Goal: Task Accomplishment & Management: Use online tool/utility

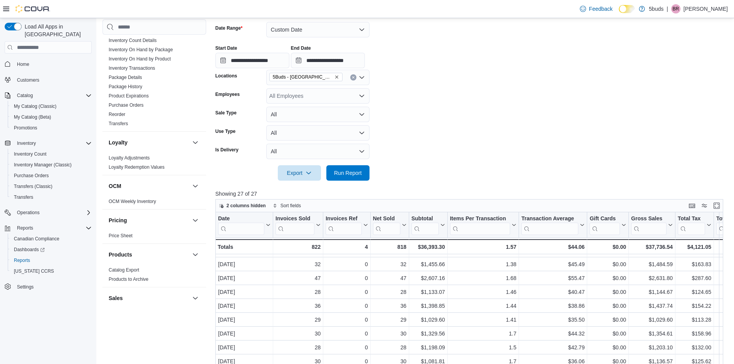
scroll to position [367, 0]
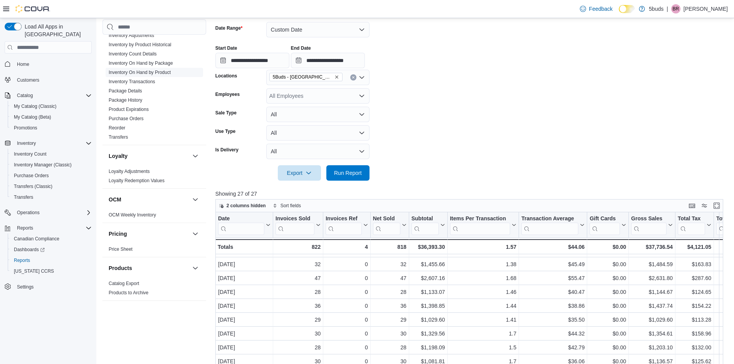
click at [133, 70] on link "Inventory On Hand by Product" at bounding box center [140, 72] width 62 height 5
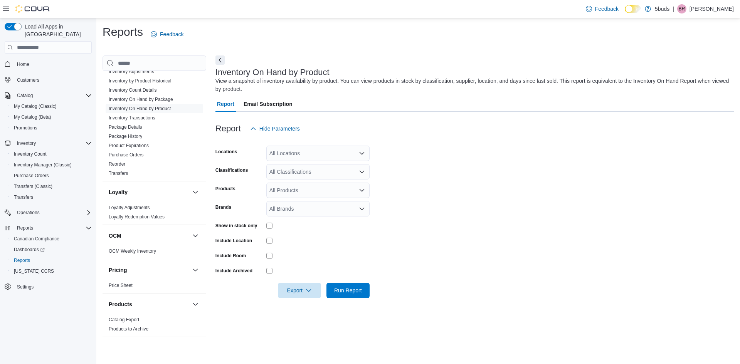
click at [315, 156] on div "All Locations" at bounding box center [317, 153] width 103 height 15
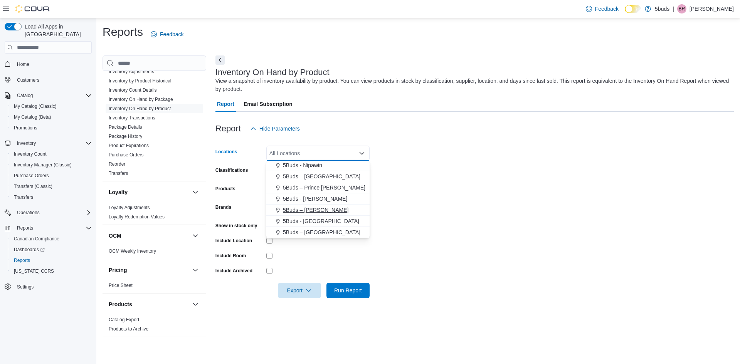
click at [313, 215] on button "5Buds – [PERSON_NAME]" at bounding box center [317, 210] width 103 height 11
click at [331, 153] on icon "Remove 5Buds – Warman from selection in this group" at bounding box center [333, 153] width 5 height 5
click at [313, 223] on span "5Buds - [GEOGRAPHIC_DATA]" at bounding box center [321, 221] width 76 height 8
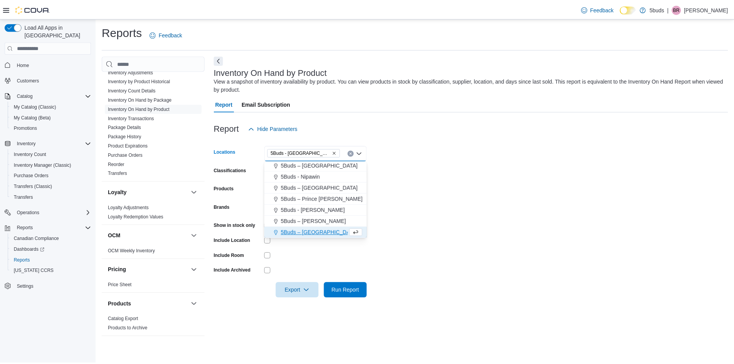
scroll to position [46, 0]
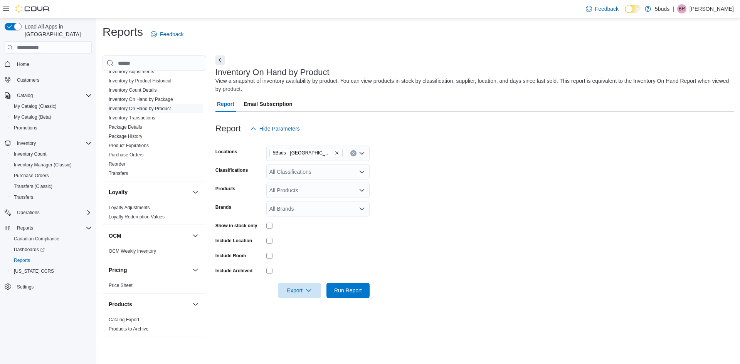
drag, startPoint x: 412, startPoint y: 241, endPoint x: 258, endPoint y: 219, distance: 156.1
click at [372, 232] on form "Locations 5Buds - Weyburn Classifications All Classifications Products All Prod…" at bounding box center [474, 217] width 518 height 162
click at [269, 230] on div at bounding box center [317, 226] width 103 height 12
click at [332, 291] on span "Run Report" at bounding box center [348, 290] width 34 height 15
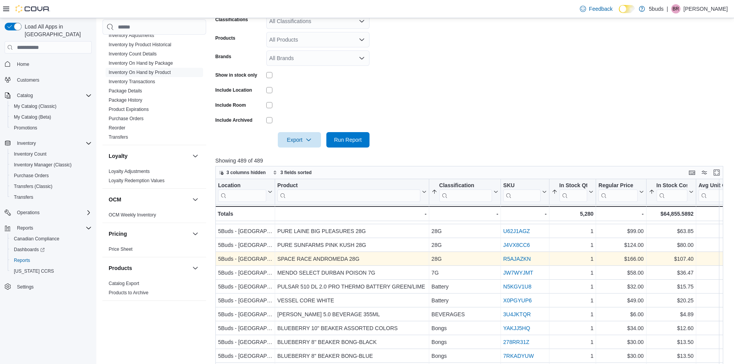
scroll to position [193, 0]
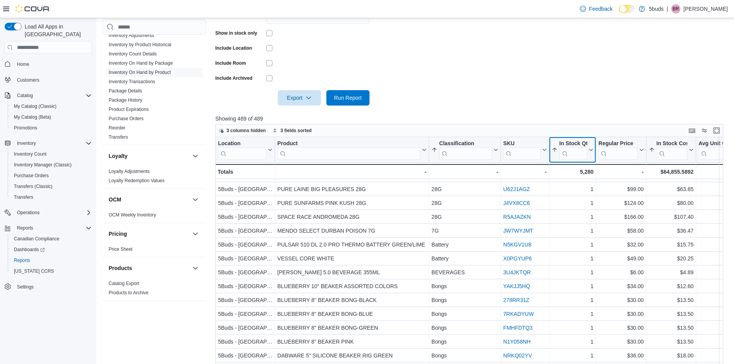
click at [591, 150] on icon at bounding box center [590, 150] width 3 height 2
click at [587, 190] on span "Sort High-Low" at bounding box center [578, 189] width 29 height 6
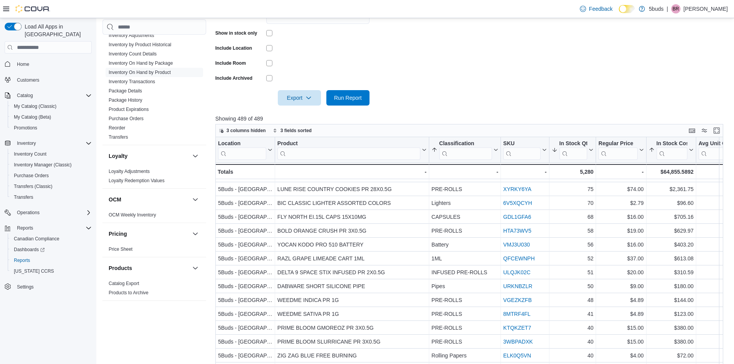
click at [580, 109] on div at bounding box center [471, 110] width 513 height 9
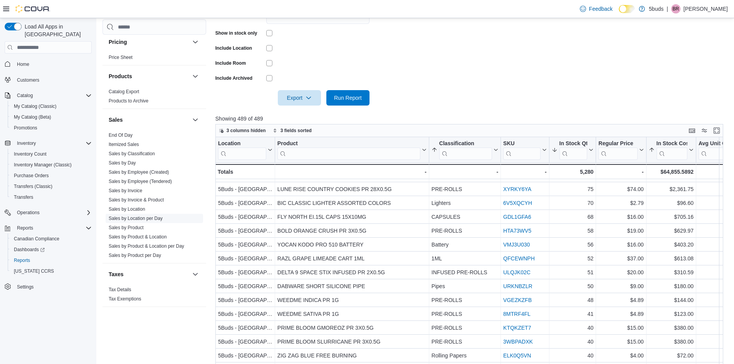
scroll to position [560, 0]
click at [126, 160] on link "Sales by Day" at bounding box center [122, 162] width 27 height 5
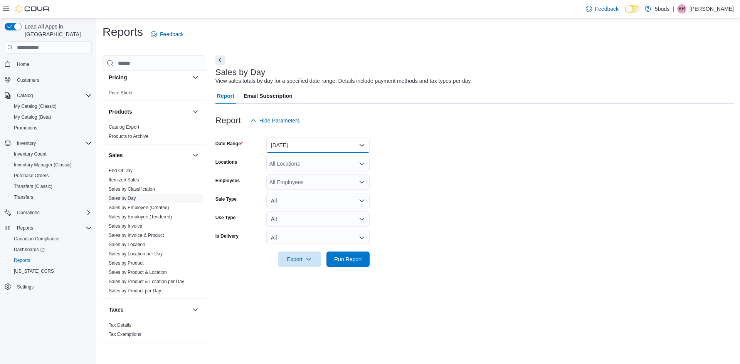
click at [275, 146] on button "[DATE]" at bounding box center [317, 145] width 103 height 15
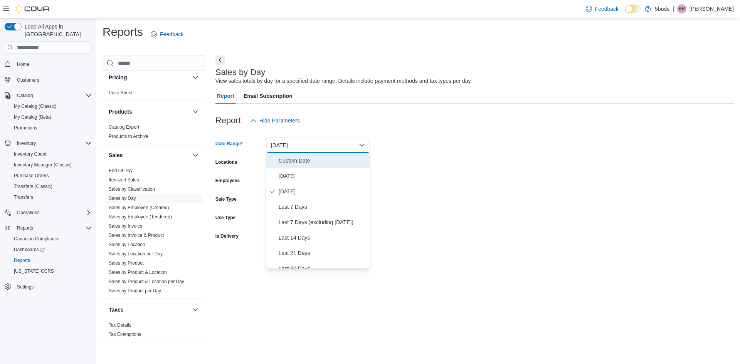
click at [303, 163] on span "Custom Date" at bounding box center [323, 160] width 88 height 9
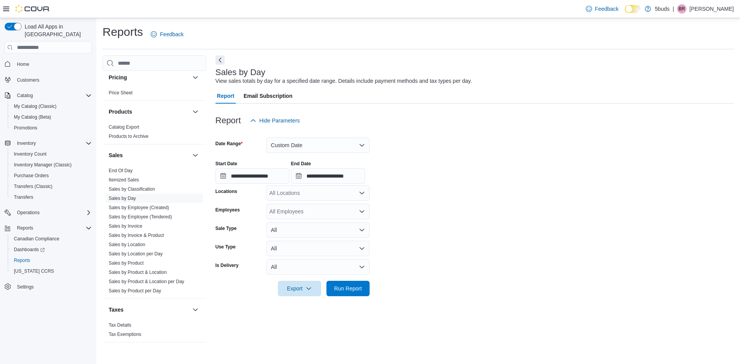
click at [254, 167] on div "Start Date" at bounding box center [252, 164] width 74 height 6
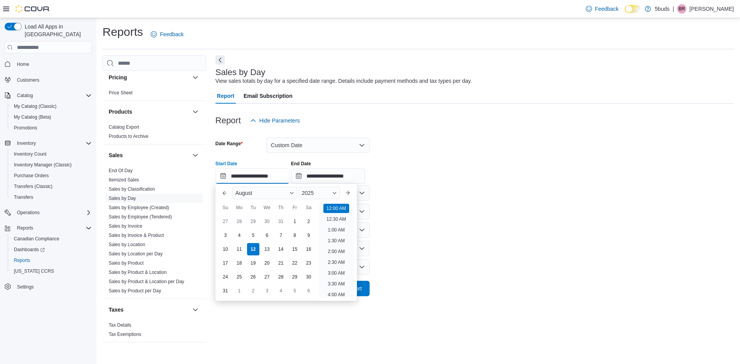
click at [256, 173] on input "**********" at bounding box center [252, 175] width 74 height 15
click at [298, 221] on div "1" at bounding box center [294, 221] width 13 height 13
type input "**********"
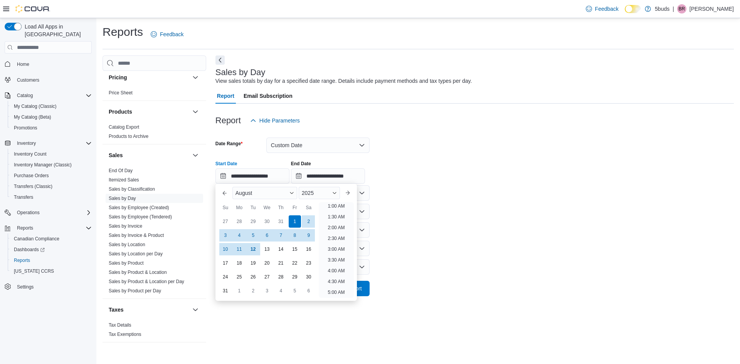
scroll to position [2, 0]
click at [385, 219] on form "**********" at bounding box center [474, 212] width 518 height 168
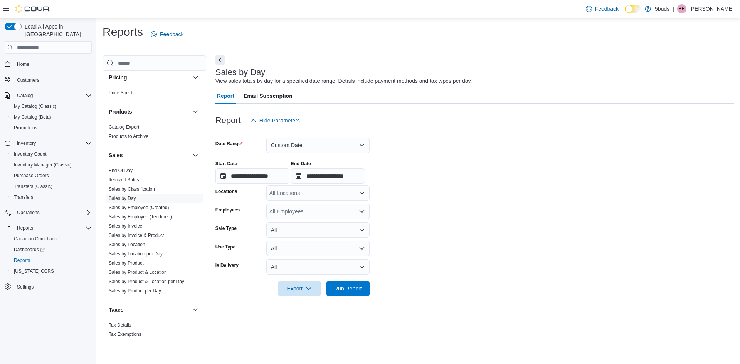
click at [333, 199] on div "All Locations" at bounding box center [317, 192] width 103 height 15
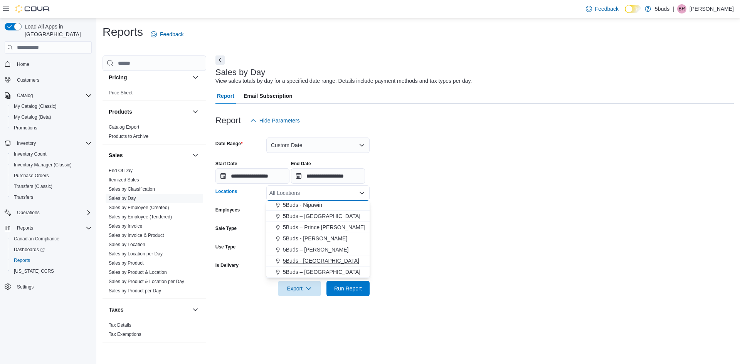
click at [316, 258] on span "5Buds - [GEOGRAPHIC_DATA]" at bounding box center [321, 261] width 76 height 8
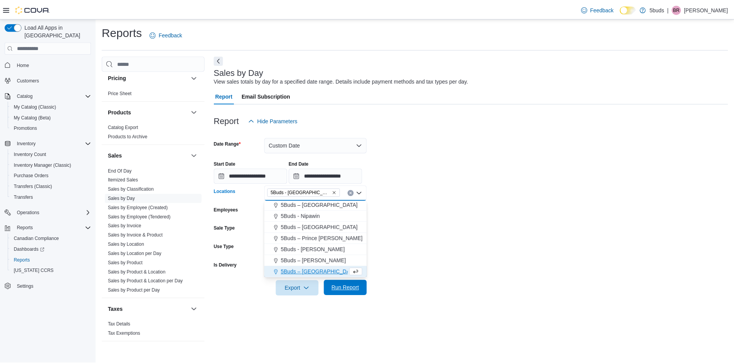
scroll to position [46, 0]
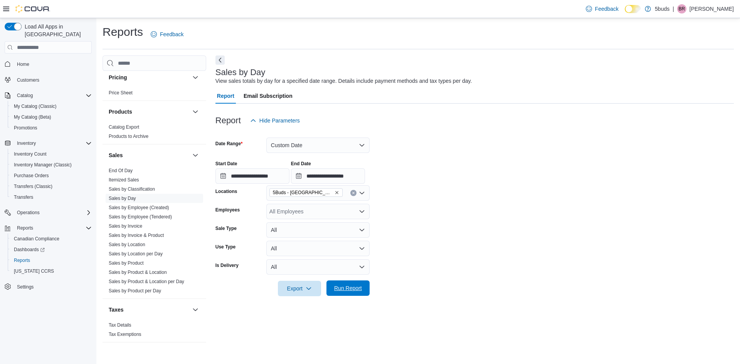
click at [359, 289] on span "Run Report" at bounding box center [348, 288] width 28 height 8
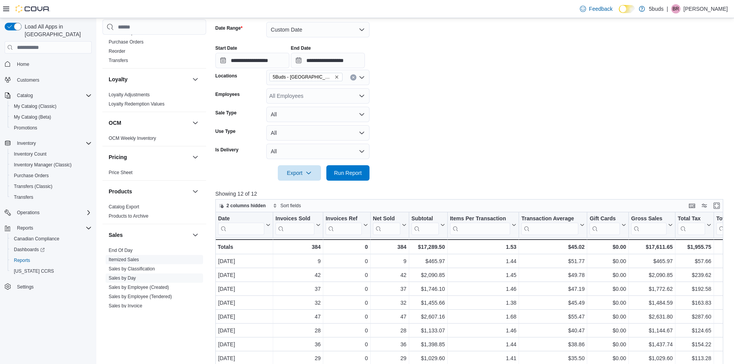
scroll to position [367, 0]
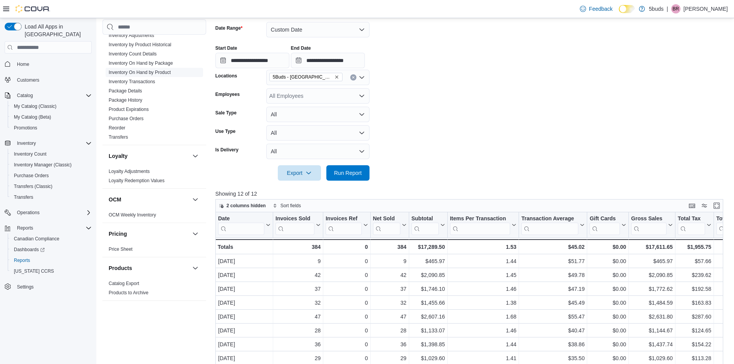
click at [148, 70] on link "Inventory On Hand by Product" at bounding box center [140, 72] width 62 height 5
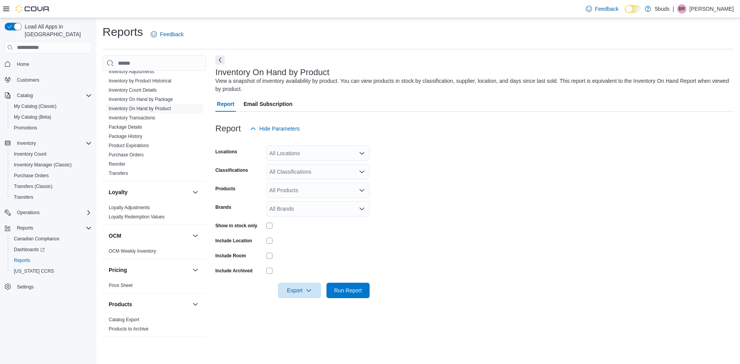
click at [349, 155] on div "All Locations" at bounding box center [317, 153] width 103 height 15
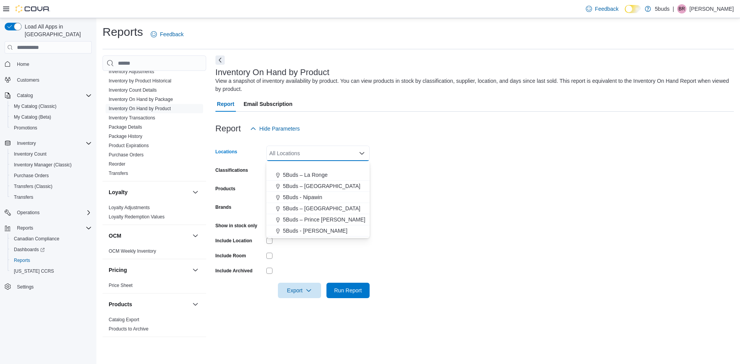
scroll to position [57, 0]
click at [325, 221] on div "5Buds - [GEOGRAPHIC_DATA]" at bounding box center [318, 221] width 94 height 8
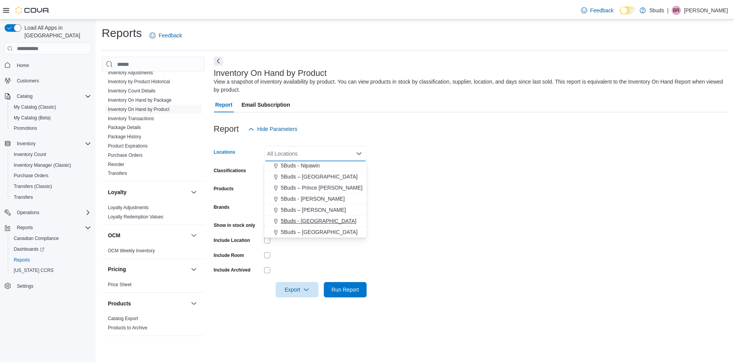
scroll to position [46, 0]
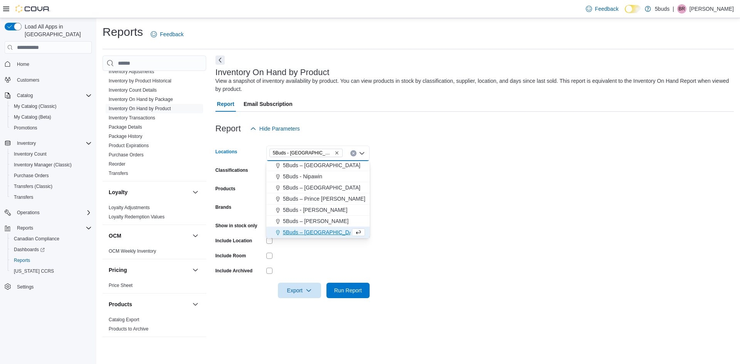
click at [463, 227] on form "Locations 5Buds - [GEOGRAPHIC_DATA] Combo box. Selected. 5Buds - [GEOGRAPHIC_DA…" at bounding box center [474, 217] width 518 height 162
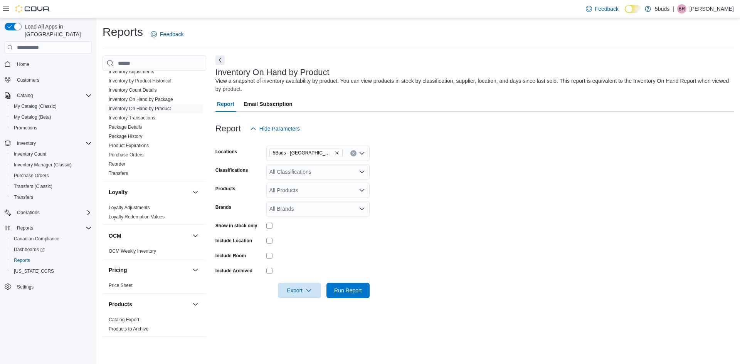
click at [265, 227] on div "Show in stock only" at bounding box center [292, 226] width 154 height 12
click at [352, 288] on span "Run Report" at bounding box center [348, 290] width 28 height 8
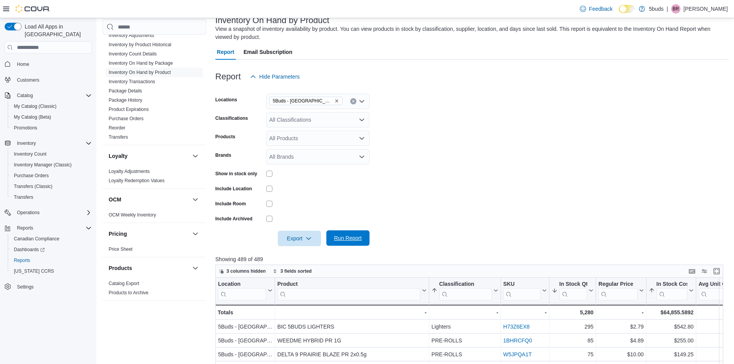
scroll to position [154, 0]
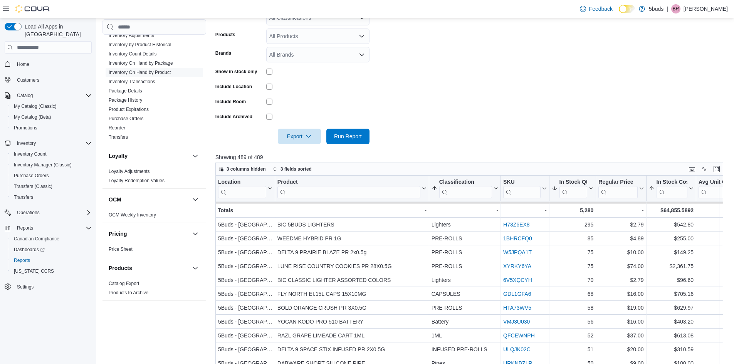
click at [320, 36] on div "All Products" at bounding box center [317, 36] width 103 height 15
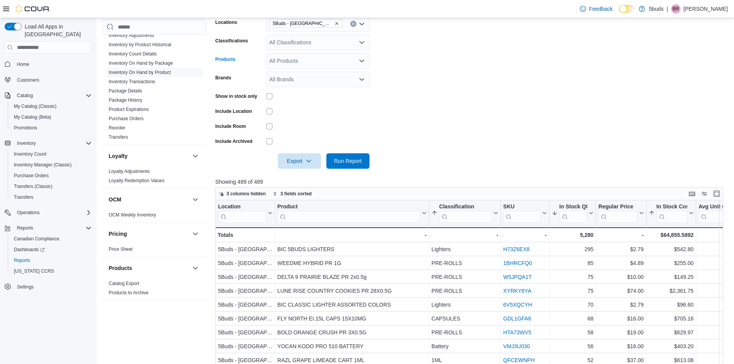
scroll to position [116, 0]
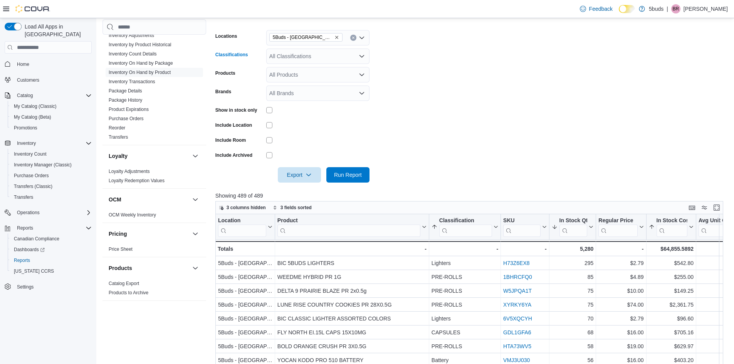
click at [318, 52] on div "All Classifications" at bounding box center [317, 56] width 103 height 15
click at [299, 115] on span "3.5G" at bounding box center [297, 114] width 12 height 8
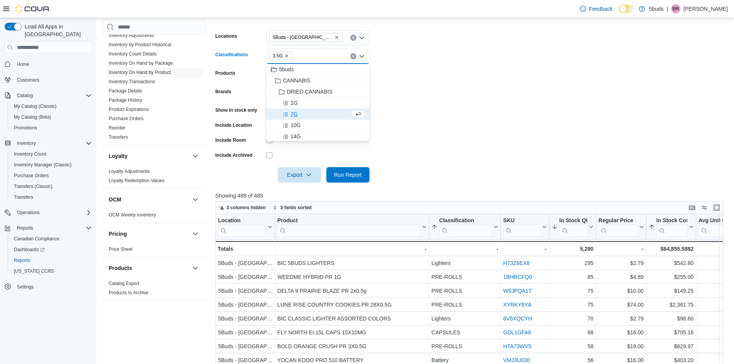
click at [333, 157] on div at bounding box center [317, 155] width 103 height 6
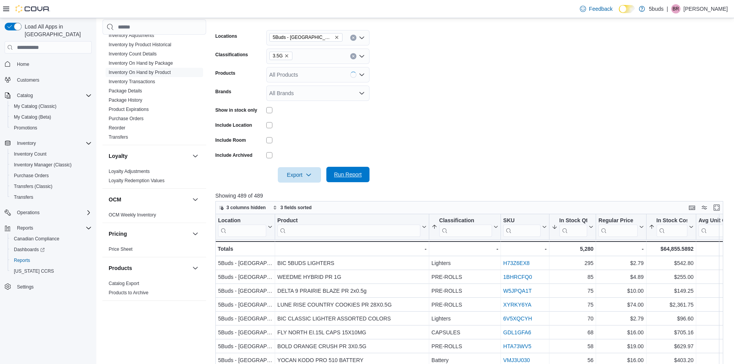
click at [342, 175] on span "Run Report" at bounding box center [348, 175] width 28 height 8
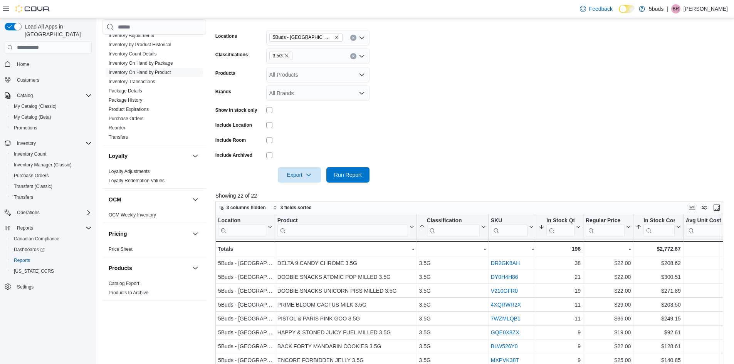
click at [286, 57] on icon "Remove 3.5G from selection in this group" at bounding box center [286, 56] width 5 height 5
click at [301, 125] on div "7G" at bounding box center [318, 125] width 94 height 8
click at [357, 175] on span "Run Report" at bounding box center [348, 175] width 28 height 8
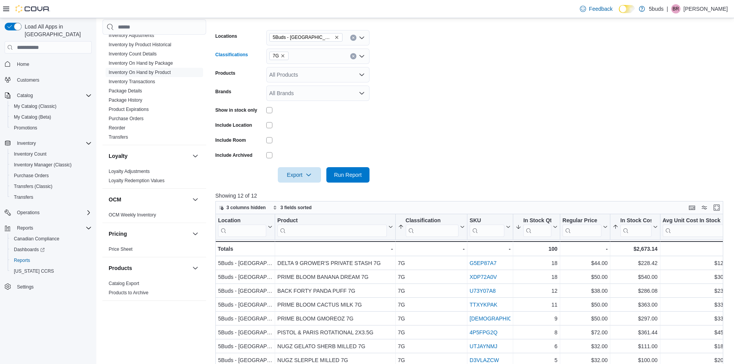
click at [283, 54] on icon "Remove 7G from selection in this group" at bounding box center [283, 56] width 5 height 5
click at [298, 110] on span "14G" at bounding box center [296, 109] width 10 height 8
click at [348, 175] on span "Run Report" at bounding box center [348, 175] width 28 height 8
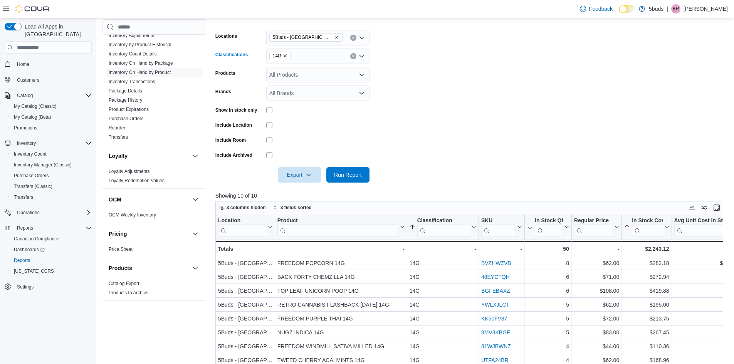
click at [286, 54] on icon "Remove 14G from selection in this group" at bounding box center [285, 56] width 5 height 5
click at [311, 116] on div "3.5G" at bounding box center [318, 114] width 94 height 8
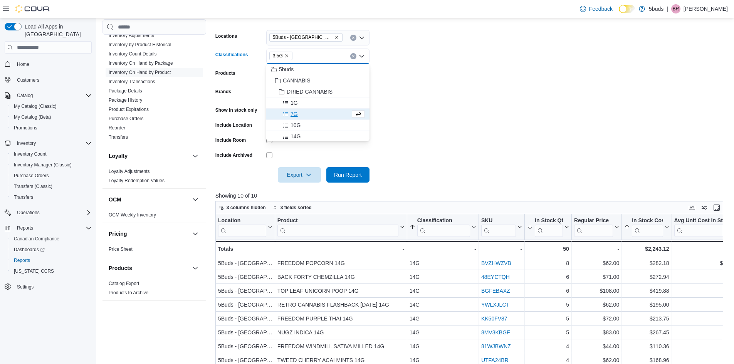
drag, startPoint x: 452, startPoint y: 145, endPoint x: 433, endPoint y: 151, distance: 19.8
click at [443, 149] on form "Locations 5Buds - [GEOGRAPHIC_DATA] Classifications 3.5G Combo box. Selected. 3…" at bounding box center [471, 102] width 513 height 162
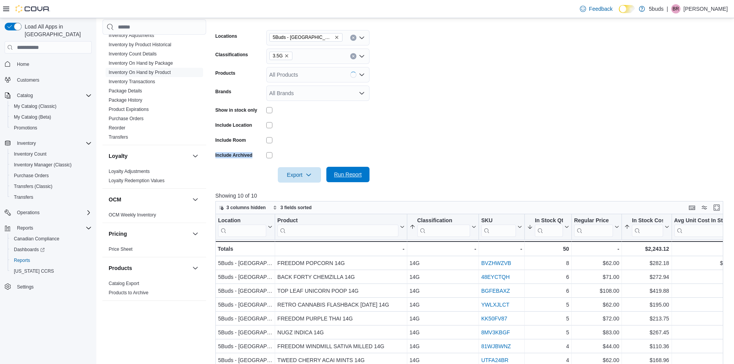
click at [343, 176] on span "Run Report" at bounding box center [348, 175] width 28 height 8
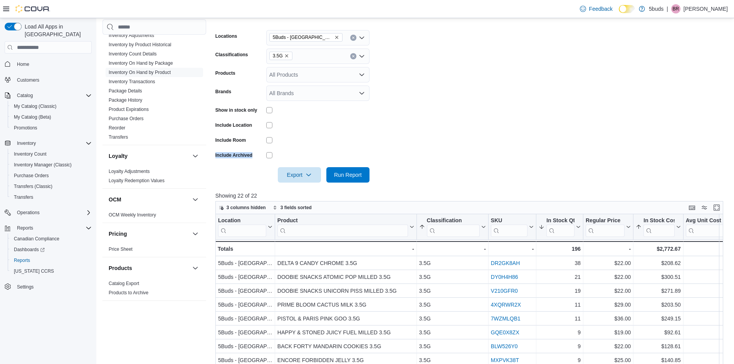
click at [284, 56] on icon "Remove 3.5G from selection in this group" at bounding box center [286, 56] width 5 height 5
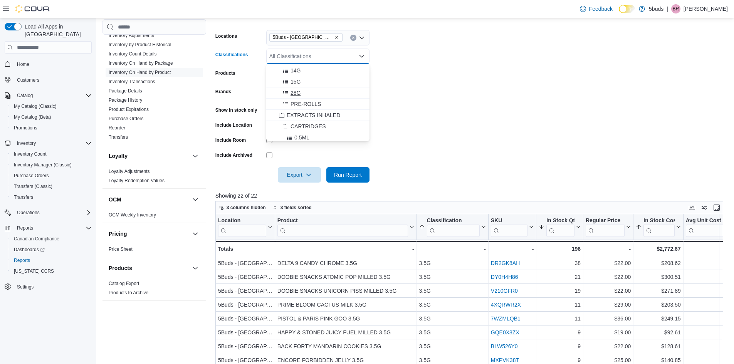
click at [290, 90] on span "Choose from the following options" at bounding box center [287, 93] width 8 height 8
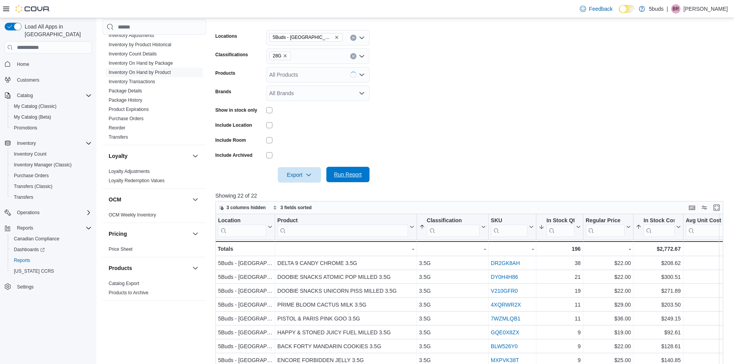
click at [353, 173] on span "Run Report" at bounding box center [348, 175] width 28 height 8
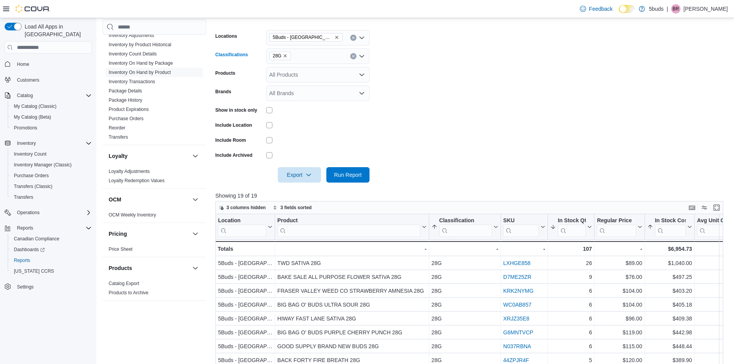
click at [283, 54] on icon "Remove 28G from selection in this group" at bounding box center [285, 56] width 5 height 5
click at [315, 103] on span "PRE-ROLLS" at bounding box center [306, 104] width 30 height 8
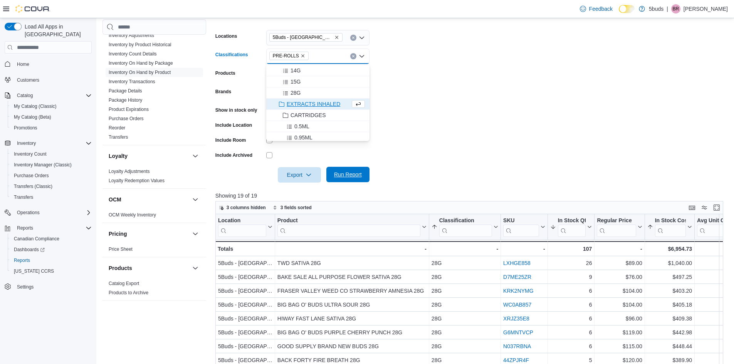
click at [362, 181] on span "Run Report" at bounding box center [348, 174] width 34 height 15
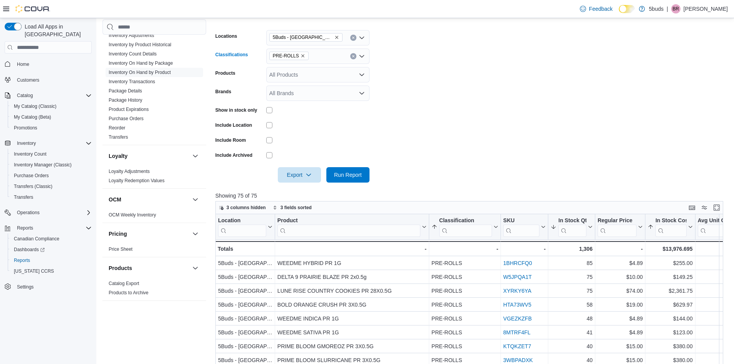
click at [301, 56] on icon "Remove PRE-ROLLS from selection in this group" at bounding box center [302, 55] width 3 height 3
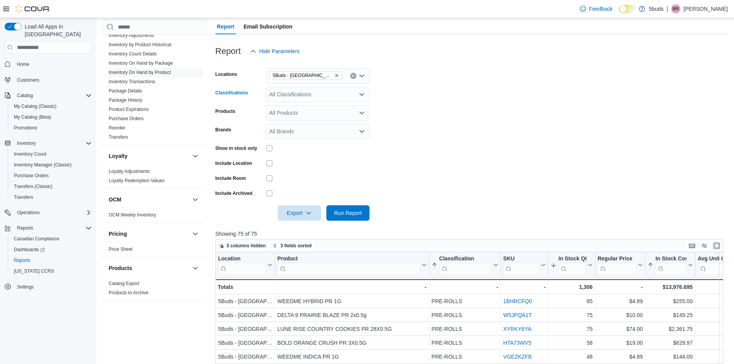
scroll to position [77, 0]
click at [315, 91] on div "All Classifications Combo box. Selected. Combo box input. All Classifications. …" at bounding box center [317, 94] width 103 height 15
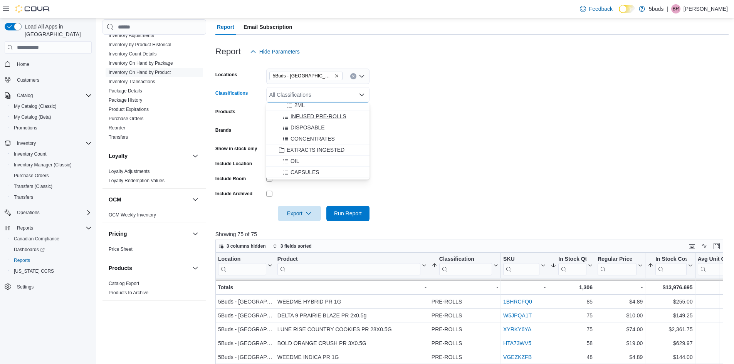
click at [325, 119] on span "INFUSED PRE-ROLLS" at bounding box center [319, 117] width 56 height 8
click at [352, 212] on span "Run Report" at bounding box center [348, 213] width 28 height 8
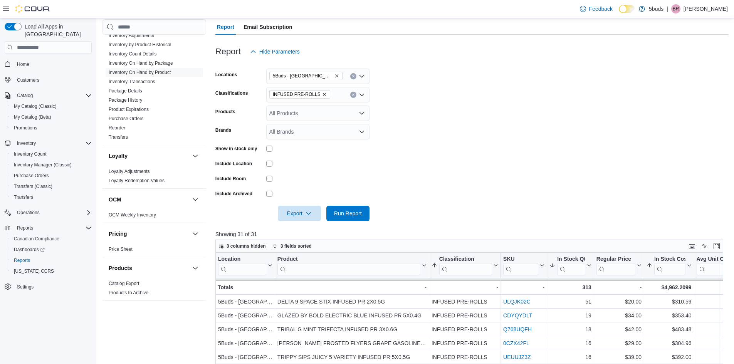
click at [322, 96] on icon "Remove INFUSED PRE-ROLLS from selection in this group" at bounding box center [324, 94] width 5 height 5
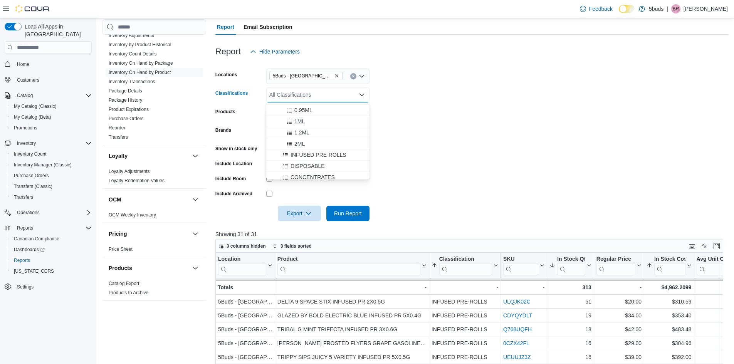
scroll to position [116, 0]
click at [316, 126] on span "CARTRIDGES" at bounding box center [308, 127] width 35 height 8
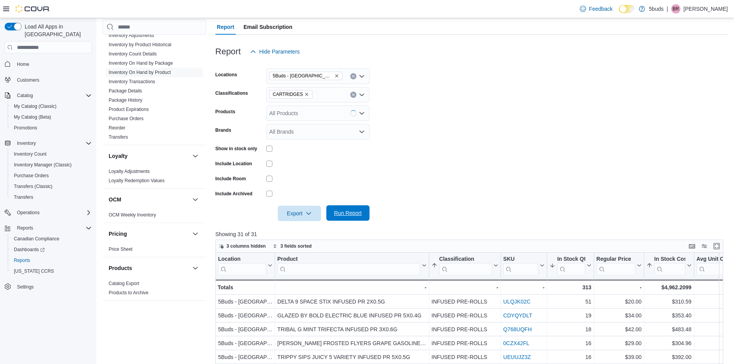
click at [352, 215] on span "Run Report" at bounding box center [348, 213] width 28 height 8
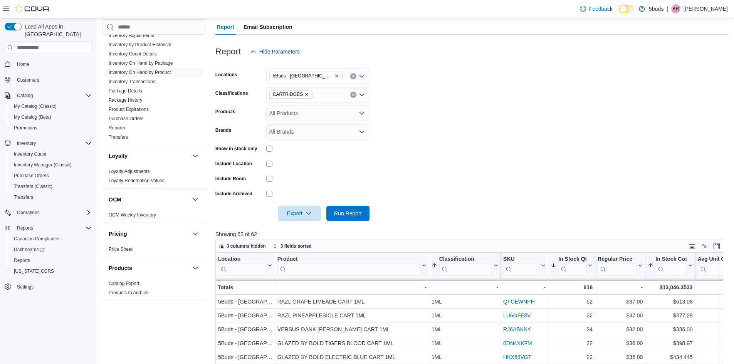
click at [305, 98] on span "CARTRIDGES" at bounding box center [291, 95] width 36 height 8
click at [301, 92] on span "CARTRIDGES" at bounding box center [291, 95] width 36 height 8
click at [305, 95] on icon "Remove CARTRIDGES from selection in this group" at bounding box center [307, 94] width 5 height 5
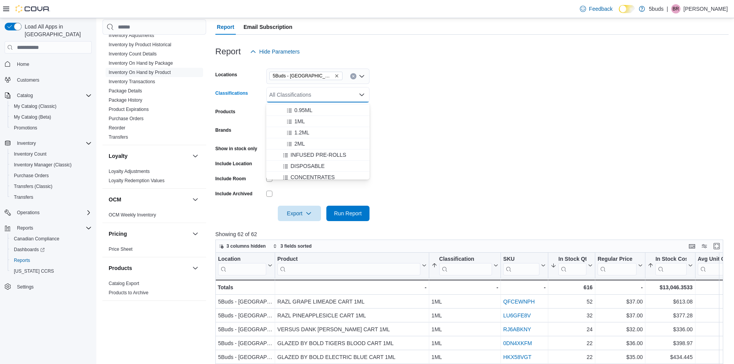
scroll to position [193, 0]
click at [316, 125] on span "DISPOSABLE" at bounding box center [308, 128] width 34 height 8
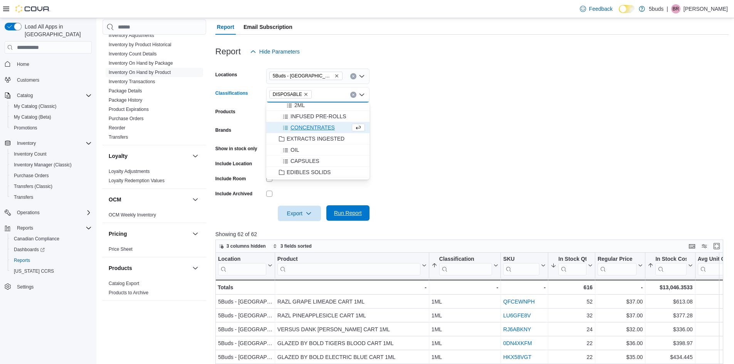
click at [364, 219] on span "Run Report" at bounding box center [348, 212] width 34 height 15
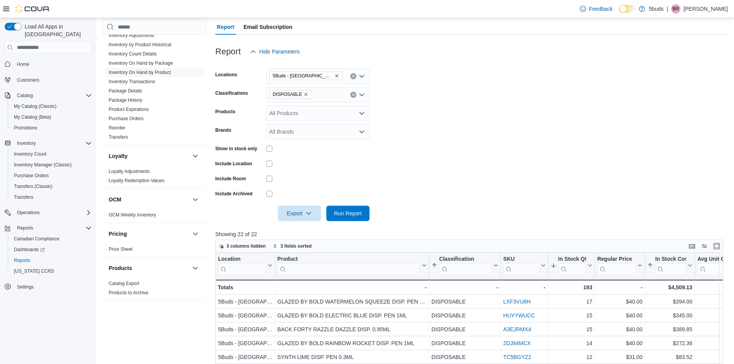
click at [304, 96] on icon "Remove DISPOSABLE from selection in this group" at bounding box center [306, 94] width 5 height 5
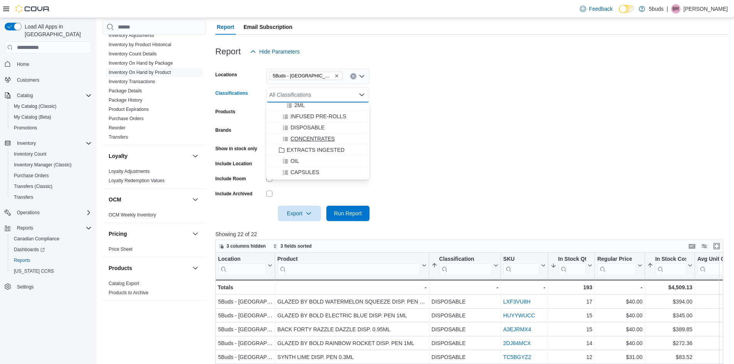
click at [317, 138] on span "CONCENTRATES" at bounding box center [313, 139] width 44 height 8
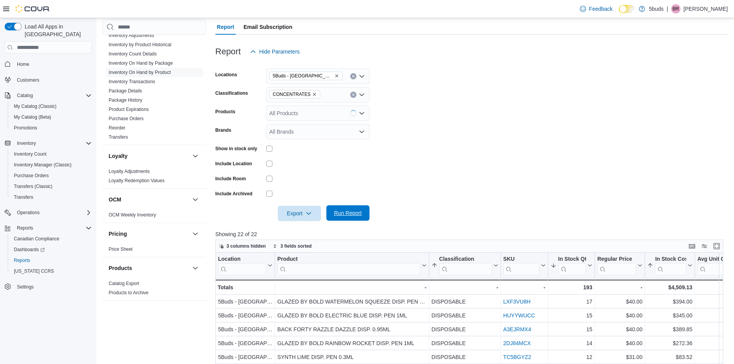
click at [347, 214] on span "Run Report" at bounding box center [348, 213] width 28 height 8
click at [312, 94] on icon "Remove CONCENTRATES from selection in this group" at bounding box center [314, 94] width 5 height 5
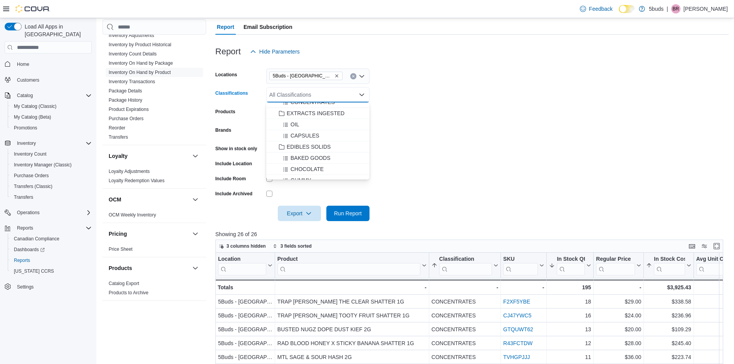
scroll to position [231, 0]
click at [298, 127] on button "OIL" at bounding box center [317, 122] width 103 height 11
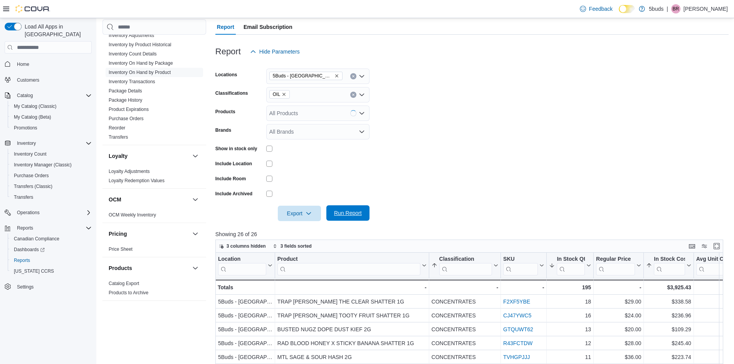
click at [358, 221] on span "Run Report" at bounding box center [348, 212] width 34 height 15
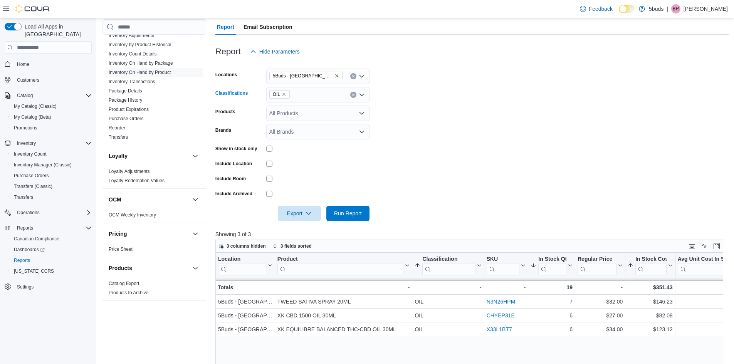
click at [285, 95] on icon "Remove OIL from selection in this group" at bounding box center [284, 94] width 5 height 5
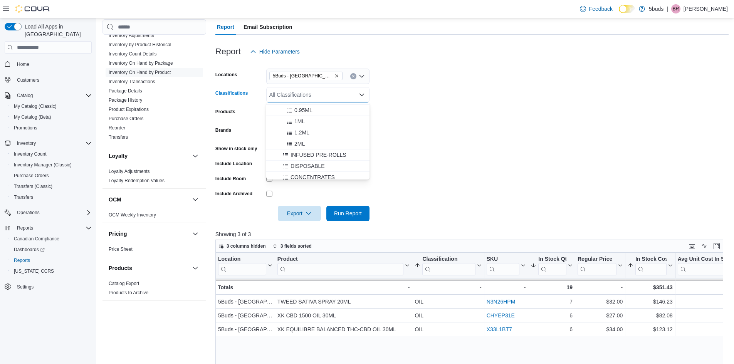
scroll to position [270, 0]
click at [422, 131] on form "Locations 5Buds - Weyburn Classifications All Classifications Combo box. Select…" at bounding box center [471, 140] width 513 height 162
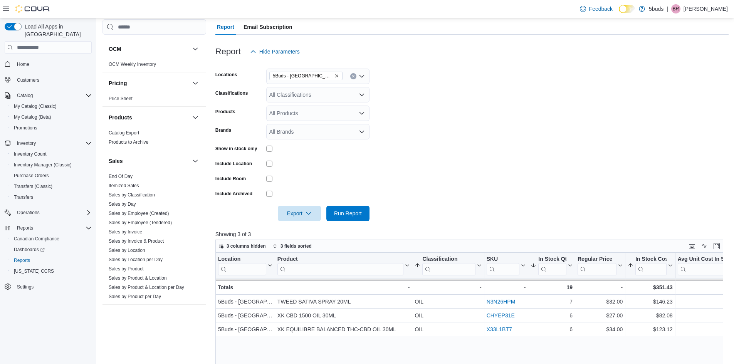
scroll to position [560, 0]
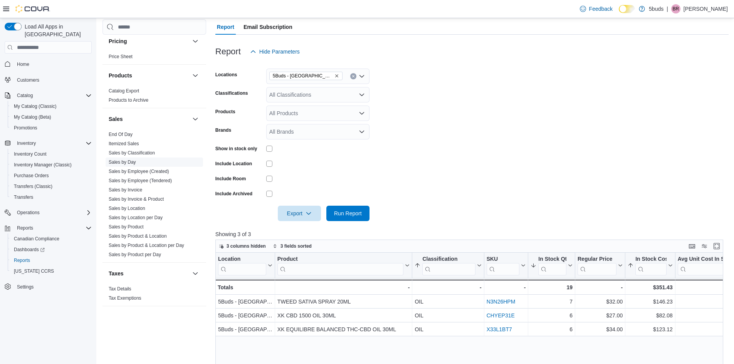
click at [130, 160] on link "Sales by Day" at bounding box center [122, 162] width 27 height 5
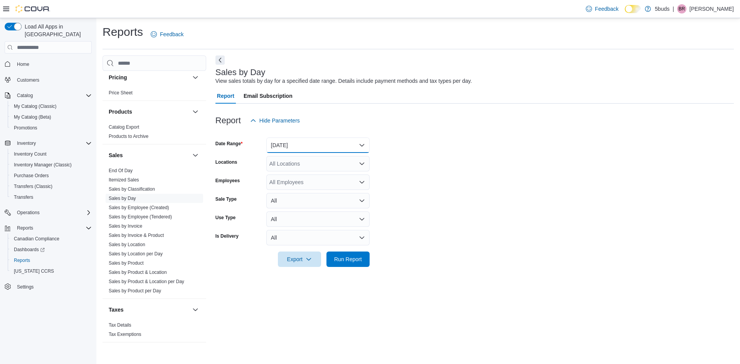
click at [300, 149] on button "[DATE]" at bounding box center [317, 145] width 103 height 15
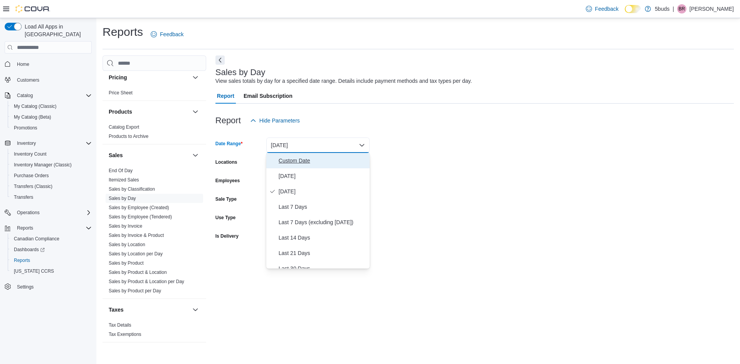
click at [296, 164] on span "Custom Date" at bounding box center [323, 160] width 88 height 9
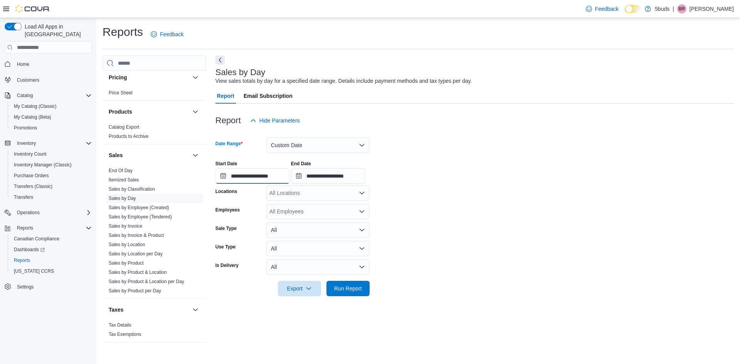
click at [250, 182] on input "**********" at bounding box center [252, 175] width 74 height 15
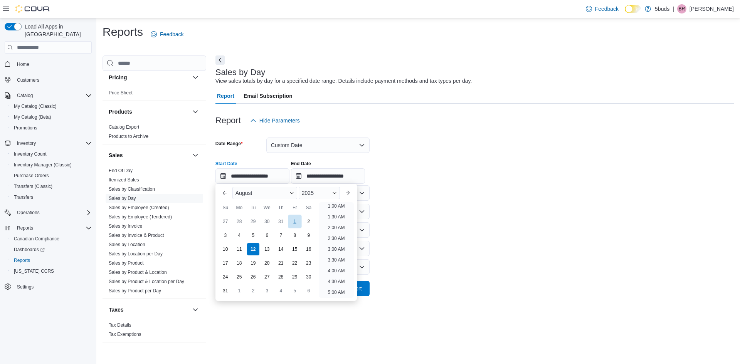
click at [296, 222] on div "1" at bounding box center [294, 221] width 13 height 13
type input "**********"
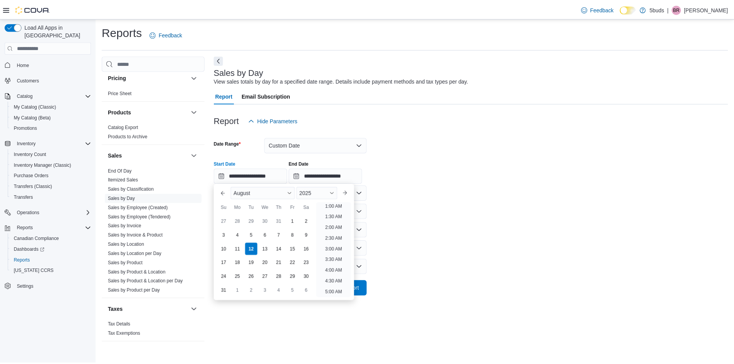
scroll to position [2, 0]
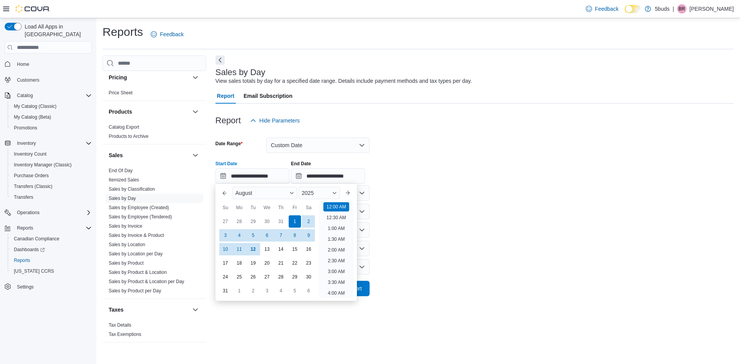
click at [484, 237] on form "**********" at bounding box center [474, 212] width 518 height 168
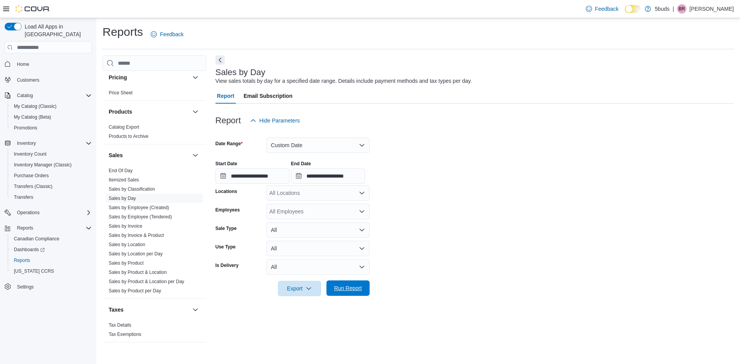
click at [359, 283] on span "Run Report" at bounding box center [348, 288] width 34 height 15
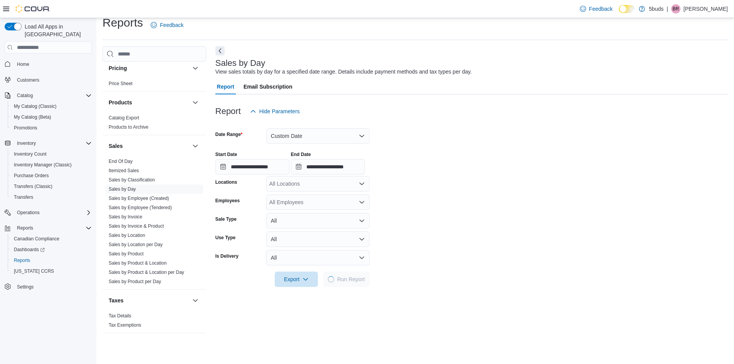
scroll to position [39, 0]
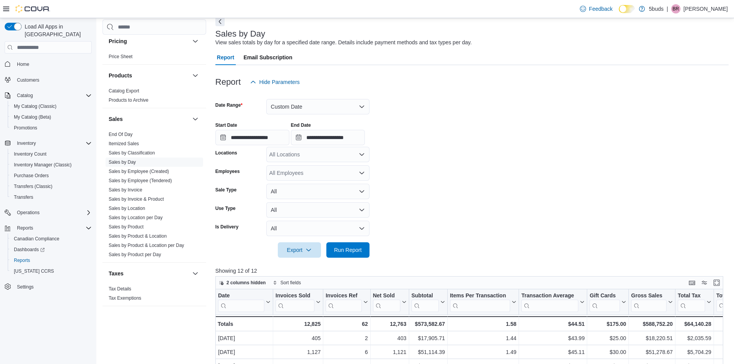
click at [358, 149] on div "All Locations" at bounding box center [317, 154] width 103 height 15
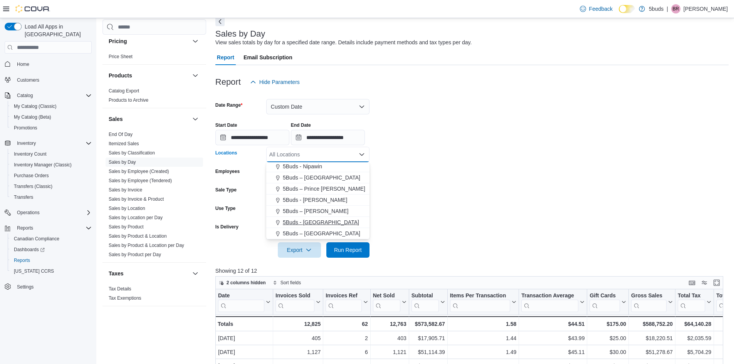
click at [316, 219] on span "5Buds - [GEOGRAPHIC_DATA]" at bounding box center [321, 223] width 76 height 8
drag, startPoint x: 436, startPoint y: 231, endPoint x: 426, endPoint y: 234, distance: 10.0
click at [433, 232] on form "**********" at bounding box center [471, 174] width 513 height 168
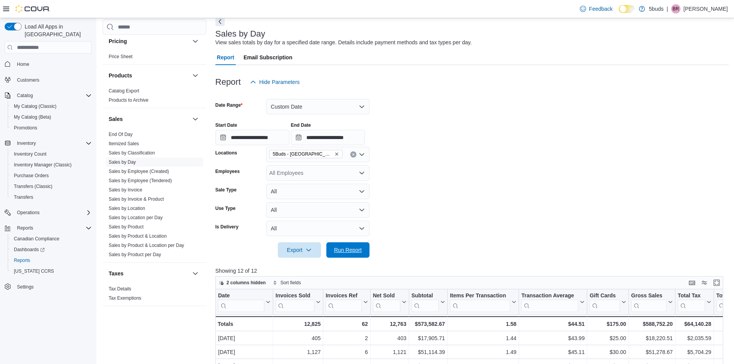
click at [346, 246] on span "Run Report" at bounding box center [348, 249] width 34 height 15
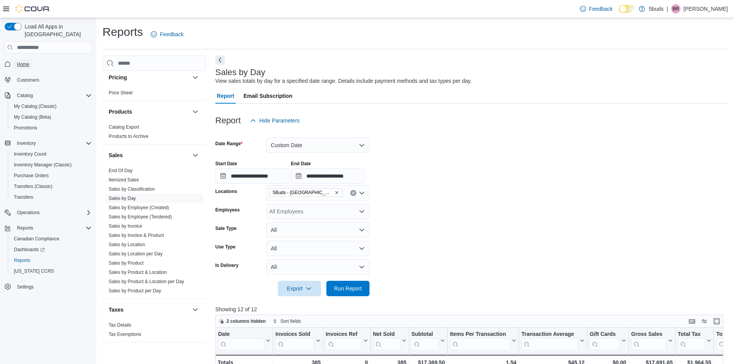
click at [24, 61] on span "Home" at bounding box center [23, 64] width 12 height 6
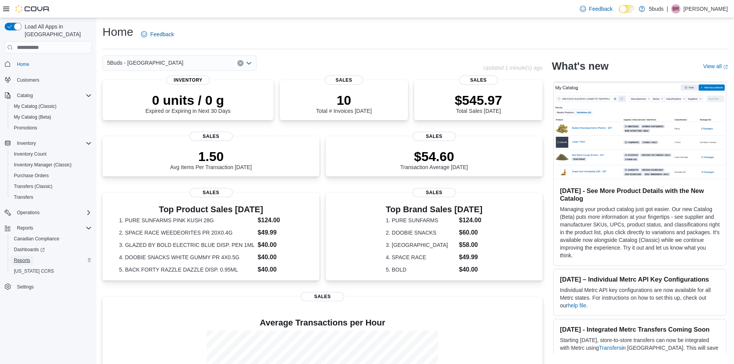
click at [28, 258] on span "Reports" at bounding box center [22, 261] width 16 height 6
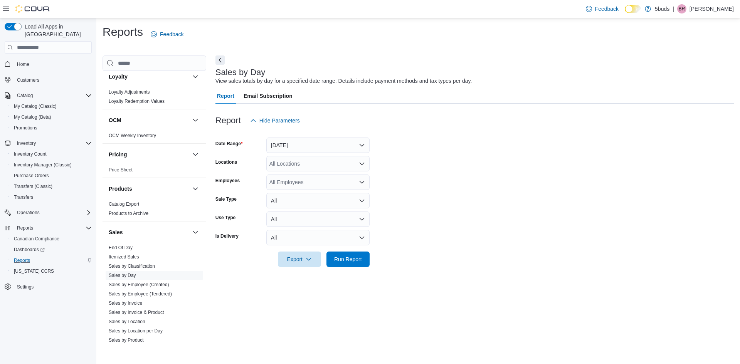
scroll to position [540, 0]
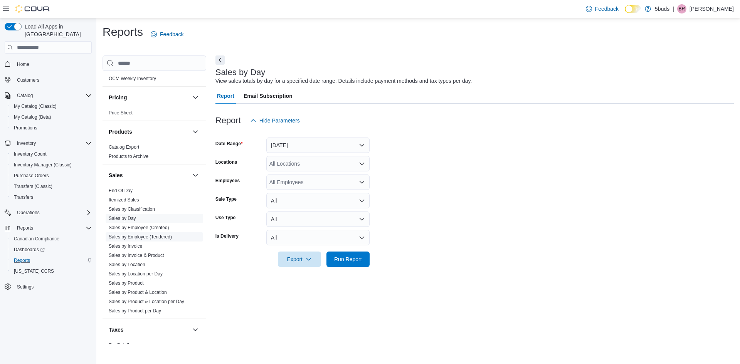
click at [148, 234] on link "Sales by Employee (Tendered)" at bounding box center [140, 236] width 63 height 5
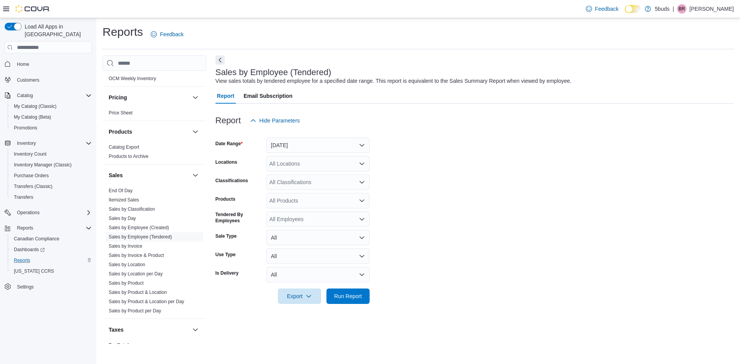
click at [274, 157] on div "All Locations" at bounding box center [317, 163] width 103 height 15
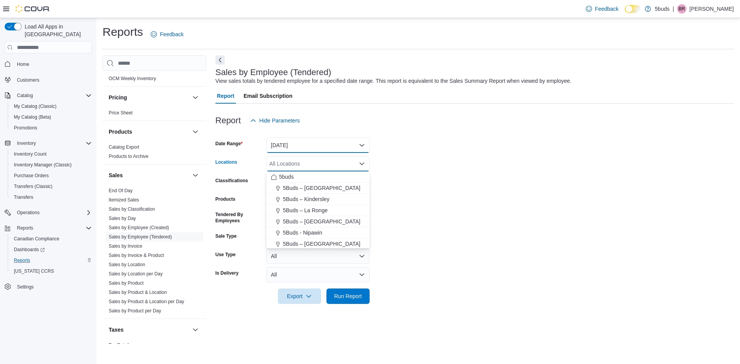
click at [274, 146] on button "[DATE]" at bounding box center [317, 145] width 103 height 15
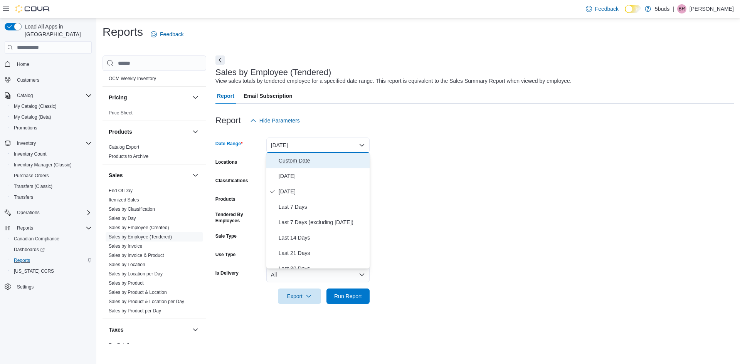
click at [278, 162] on button "Custom Date" at bounding box center [317, 160] width 103 height 15
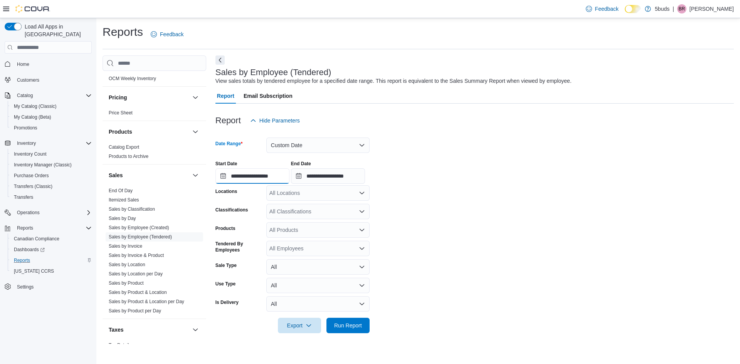
click at [224, 172] on input "**********" at bounding box center [252, 175] width 74 height 15
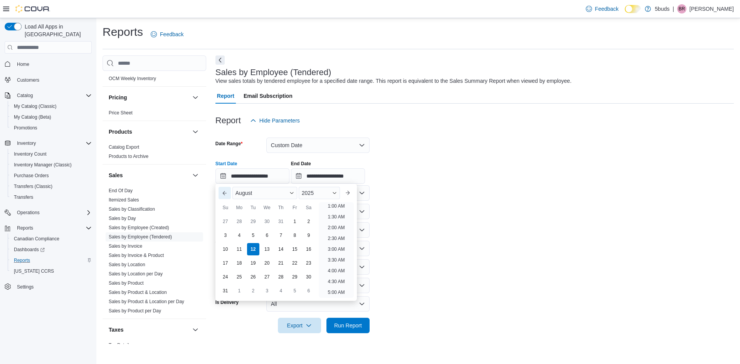
click at [224, 195] on button "Previous Month" at bounding box center [225, 193] width 12 height 12
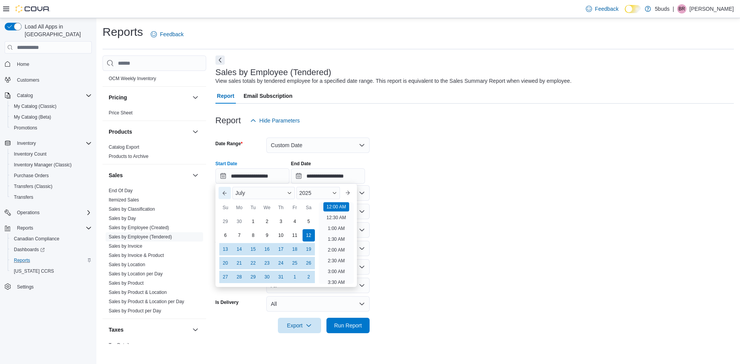
click at [224, 195] on button "Previous Month" at bounding box center [225, 193] width 12 height 12
click at [244, 235] on div "9" at bounding box center [238, 235] width 13 height 13
click at [415, 245] on form "**********" at bounding box center [474, 230] width 518 height 205
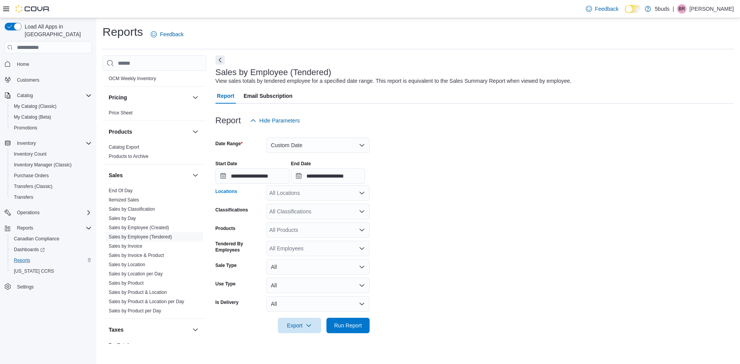
click at [317, 192] on div "All Locations" at bounding box center [317, 192] width 103 height 15
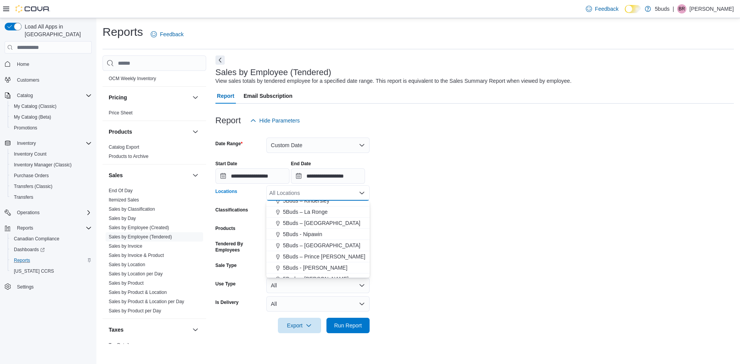
scroll to position [57, 0]
click at [287, 260] on span "5Buds - [GEOGRAPHIC_DATA]" at bounding box center [321, 261] width 76 height 8
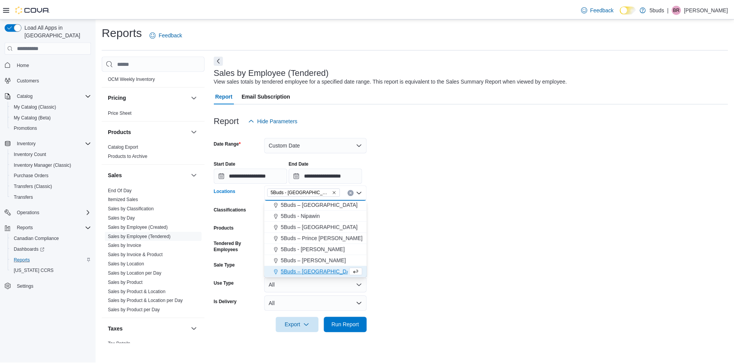
scroll to position [46, 0]
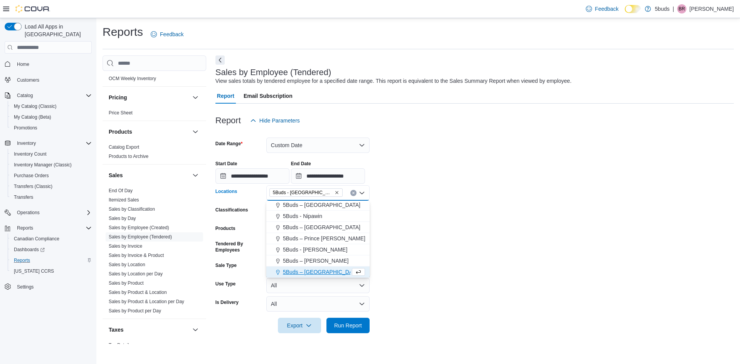
click at [409, 264] on form "**********" at bounding box center [474, 230] width 518 height 205
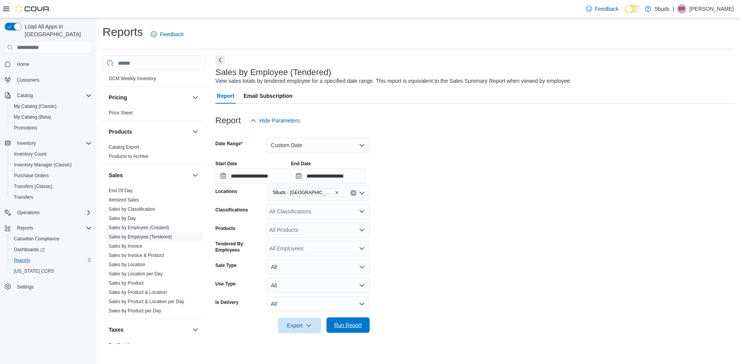
click at [357, 321] on span "Run Report" at bounding box center [348, 325] width 34 height 15
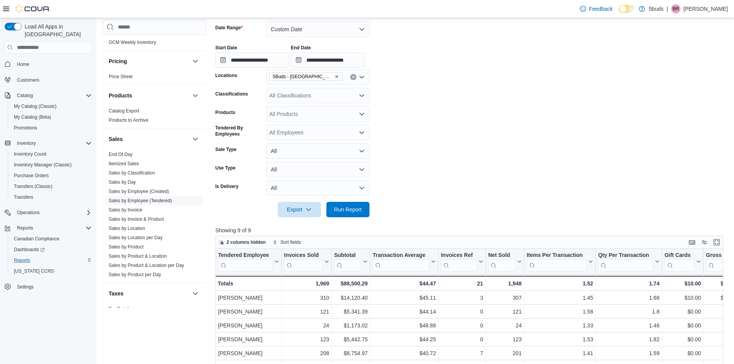
scroll to position [116, 0]
click at [271, 60] on input "**********" at bounding box center [252, 60] width 74 height 15
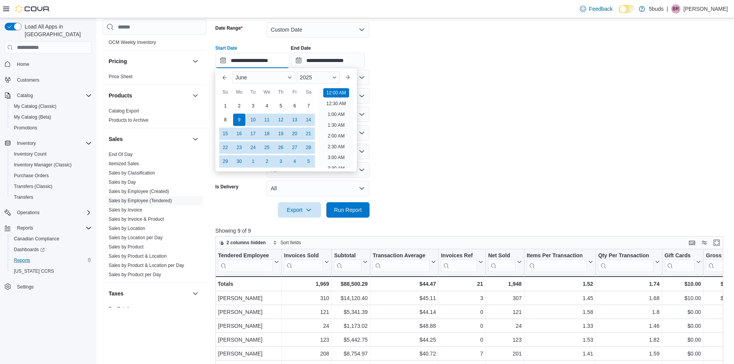
scroll to position [24, 0]
click at [354, 72] on button "Next month" at bounding box center [348, 77] width 12 height 12
click at [311, 104] on div "5" at bounding box center [308, 105] width 13 height 13
type input "**********"
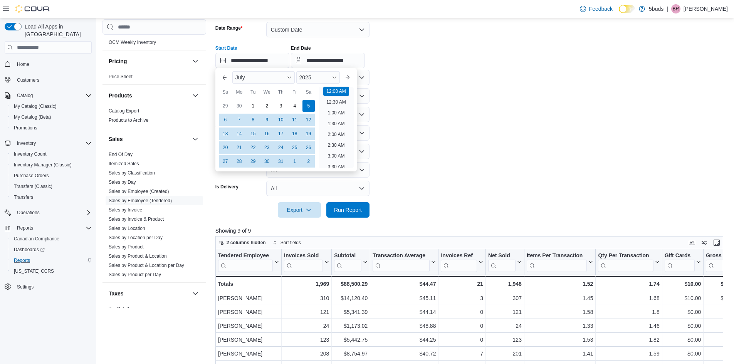
drag, startPoint x: 456, startPoint y: 153, endPoint x: 446, endPoint y: 156, distance: 9.6
click at [455, 153] on form "**********" at bounding box center [471, 115] width 513 height 205
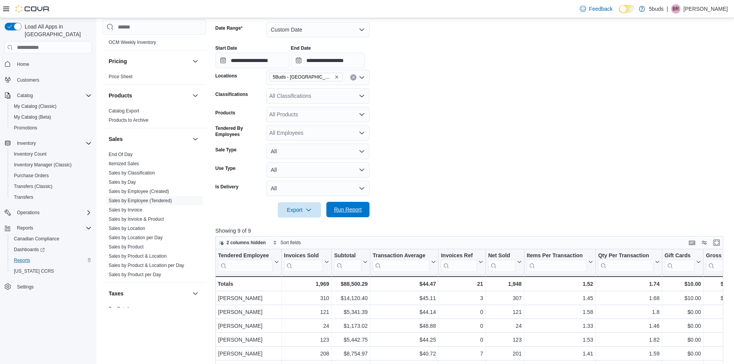
click at [333, 213] on span "Run Report" at bounding box center [348, 209] width 34 height 15
click at [31, 60] on link "Home" at bounding box center [23, 64] width 19 height 9
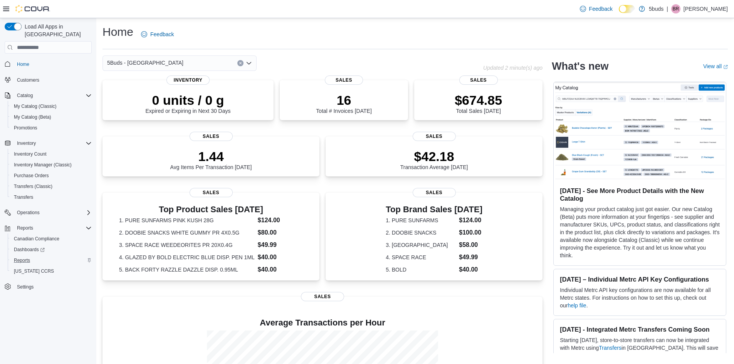
click at [401, 21] on div "Home Feedback 5Buds - Weyburn Updated 2 minute(s) ago 0 units / 0 g Expired or …" at bounding box center [415, 242] width 638 height 448
